Goal: Task Accomplishment & Management: Use online tool/utility

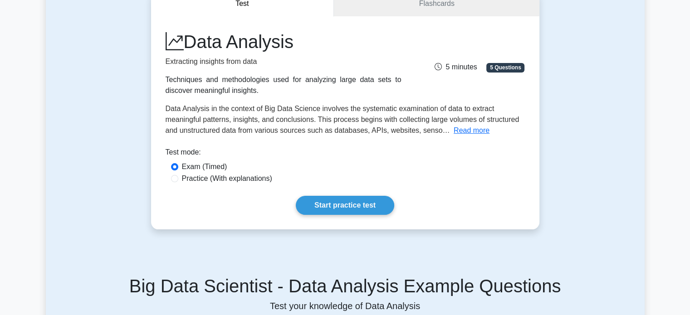
scroll to position [95, 0]
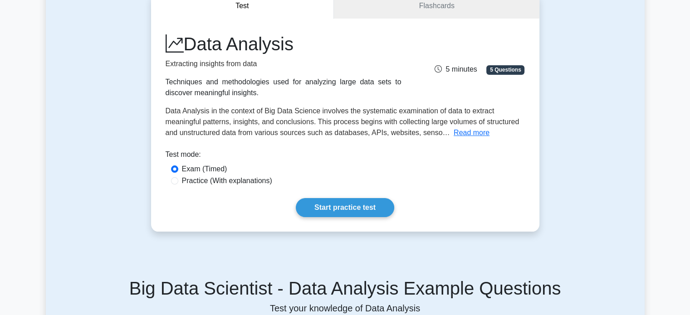
click at [178, 183] on div "Practice (With explanations)" at bounding box center [345, 180] width 348 height 11
click at [174, 180] on input "Practice (With explanations)" at bounding box center [174, 180] width 7 height 7
radio input "true"
click at [351, 207] on link "Start practice test" at bounding box center [345, 207] width 98 height 19
